Goal: Find specific page/section: Find specific page/section

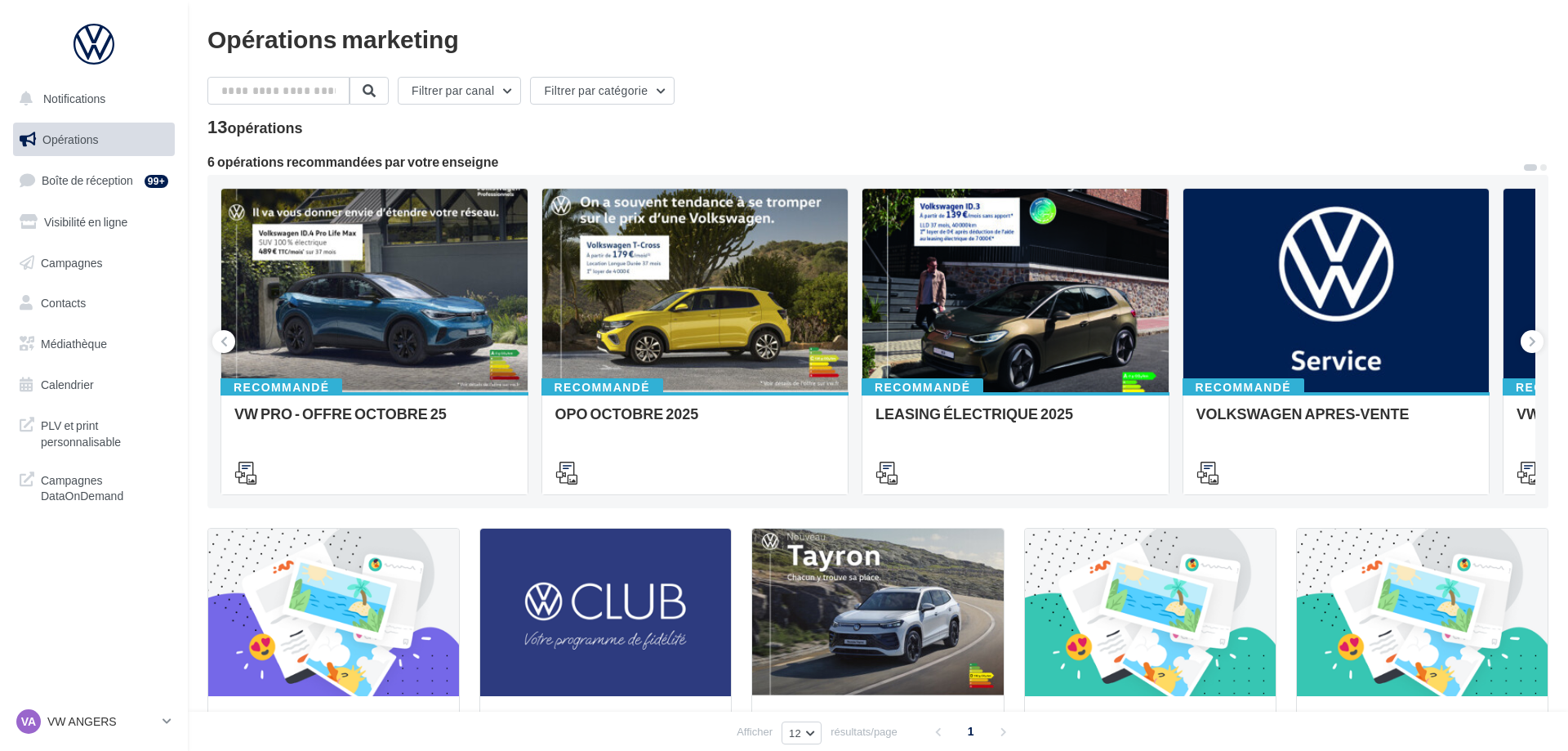
click at [90, 345] on span "Médiathèque" at bounding box center [74, 343] width 66 height 14
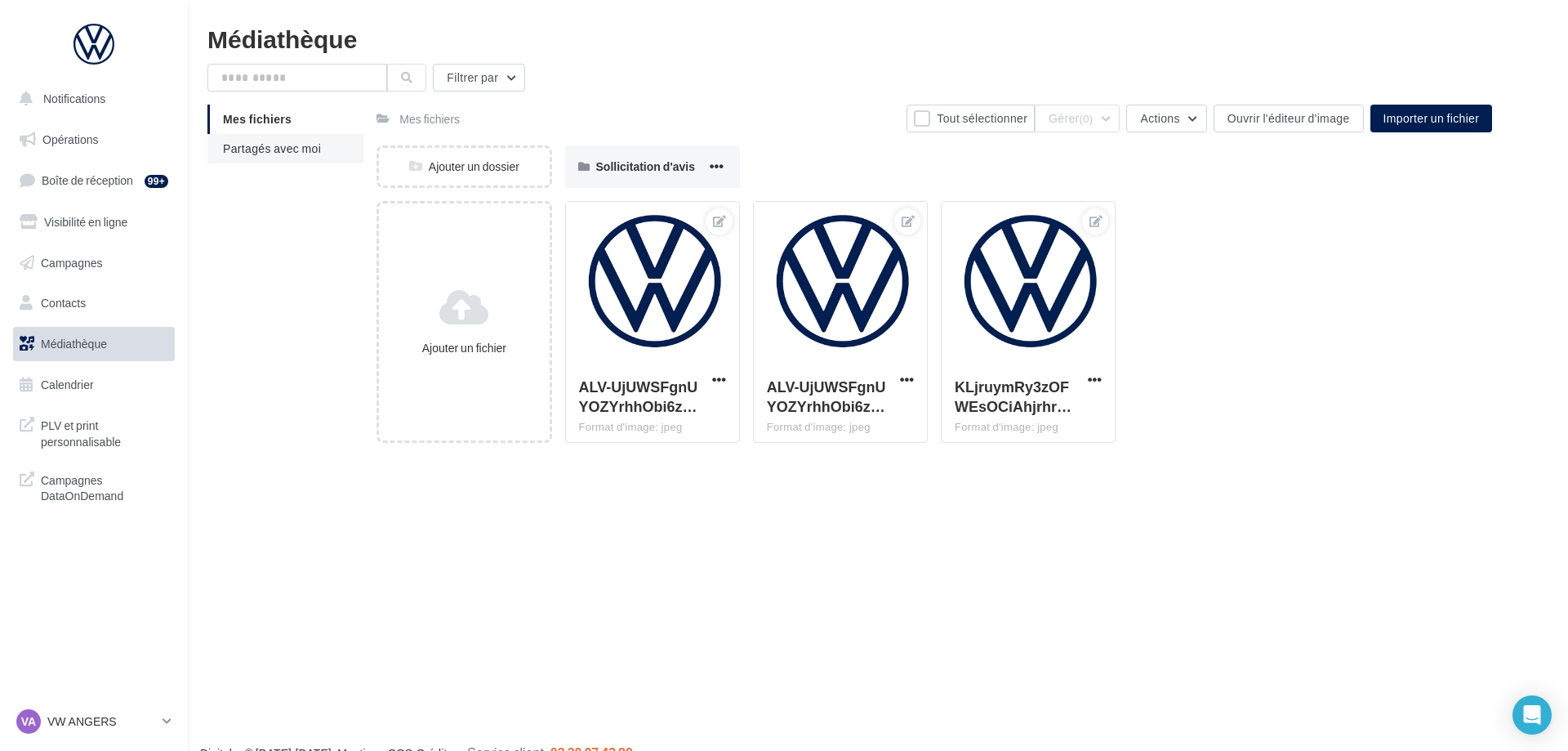
click at [316, 154] on span "Partagés avec moi" at bounding box center [272, 148] width 98 height 14
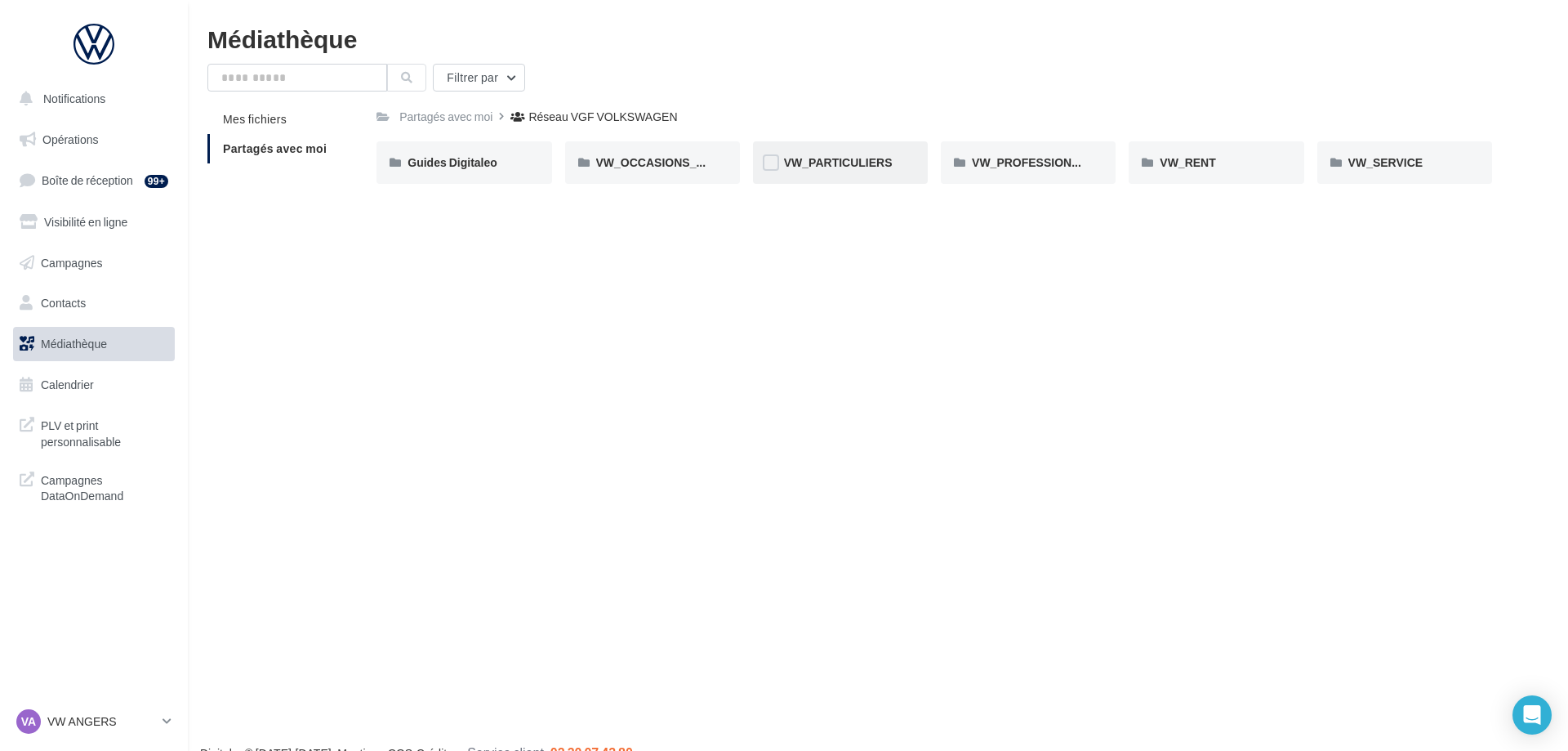
click at [831, 152] on div "VW_PARTICULIERS" at bounding box center [840, 162] width 175 height 42
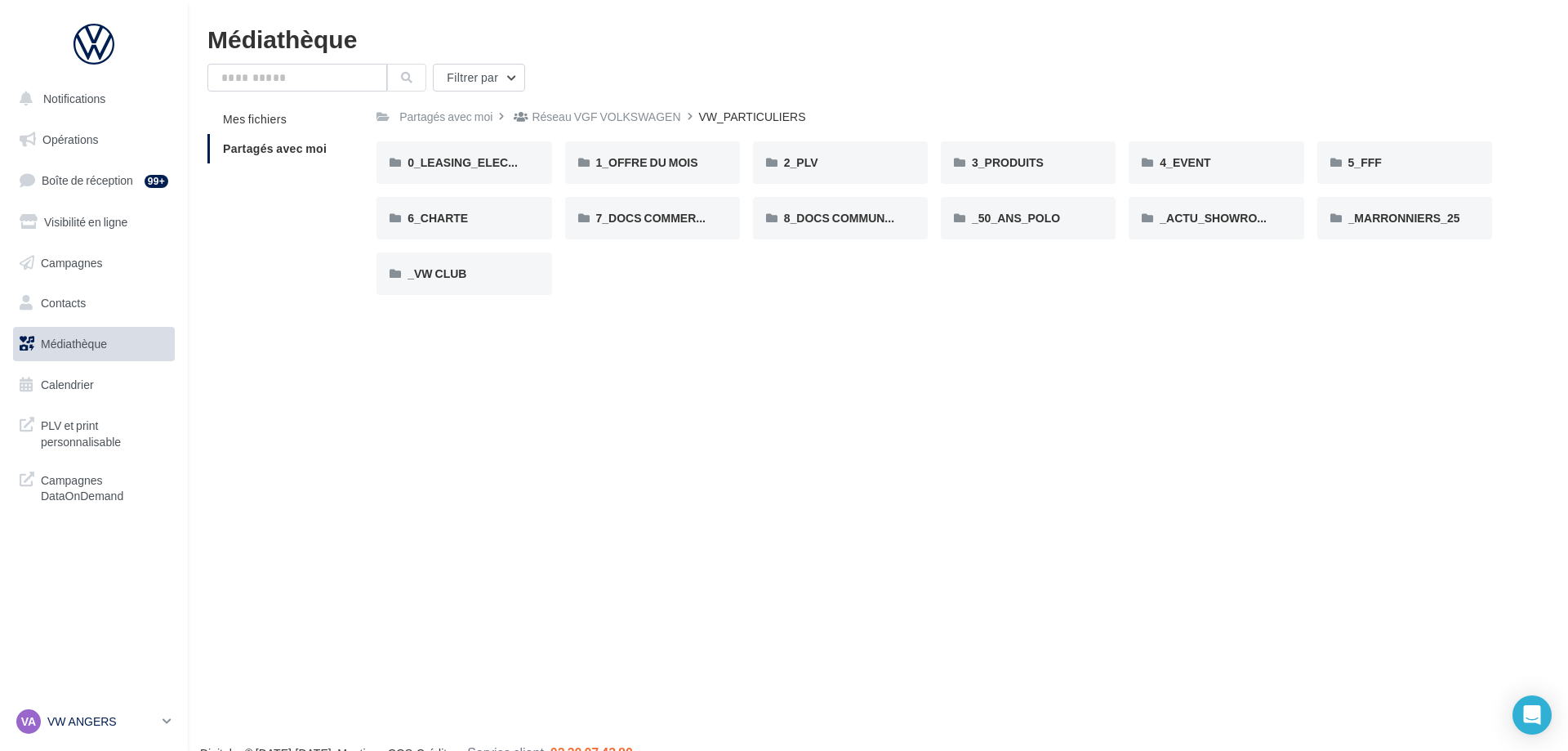
click at [92, 728] on p "VW ANGERS" at bounding box center [101, 722] width 109 height 17
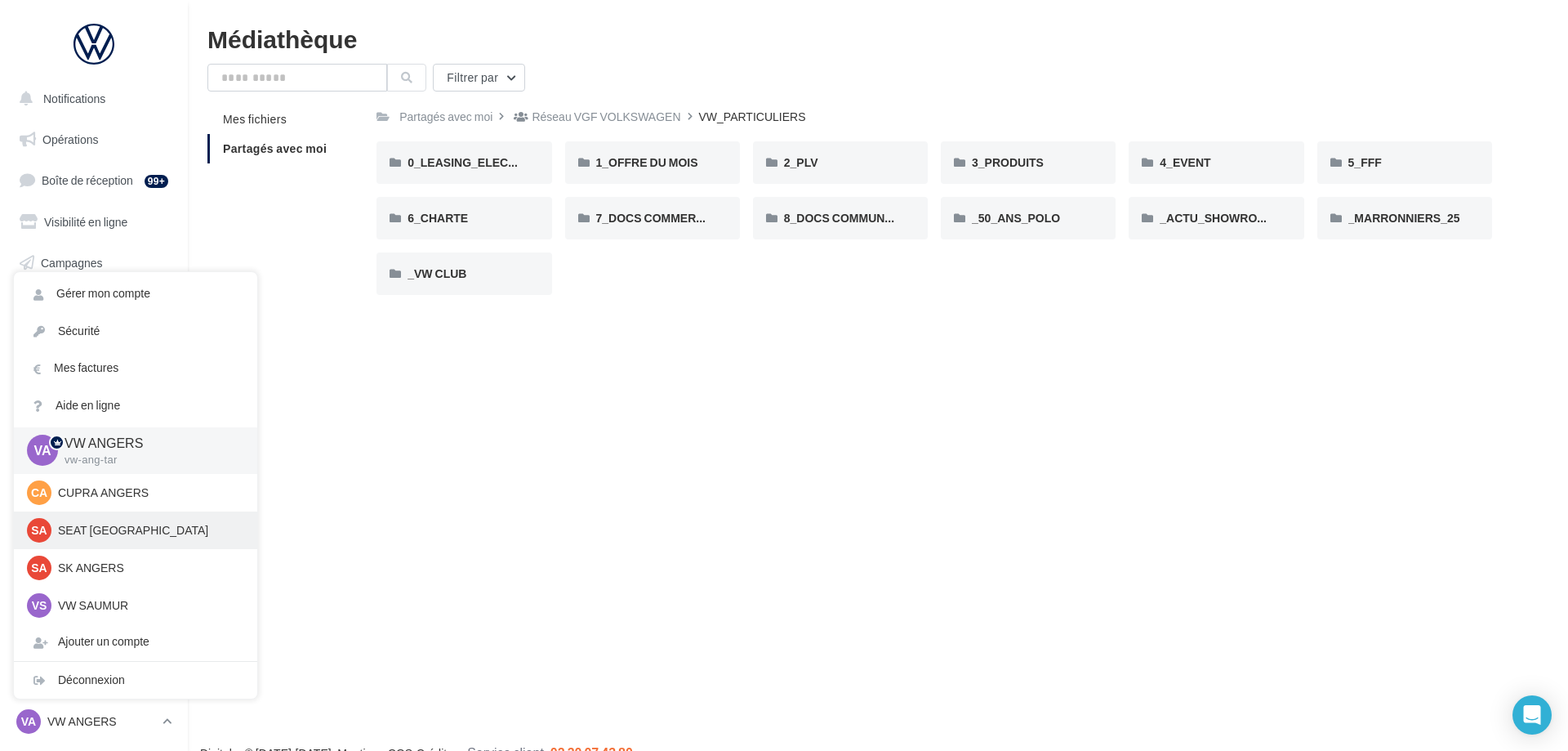
click at [147, 524] on p "SEAT ANGERS" at bounding box center [147, 530] width 180 height 17
